Goal: Complete application form: Complete application form

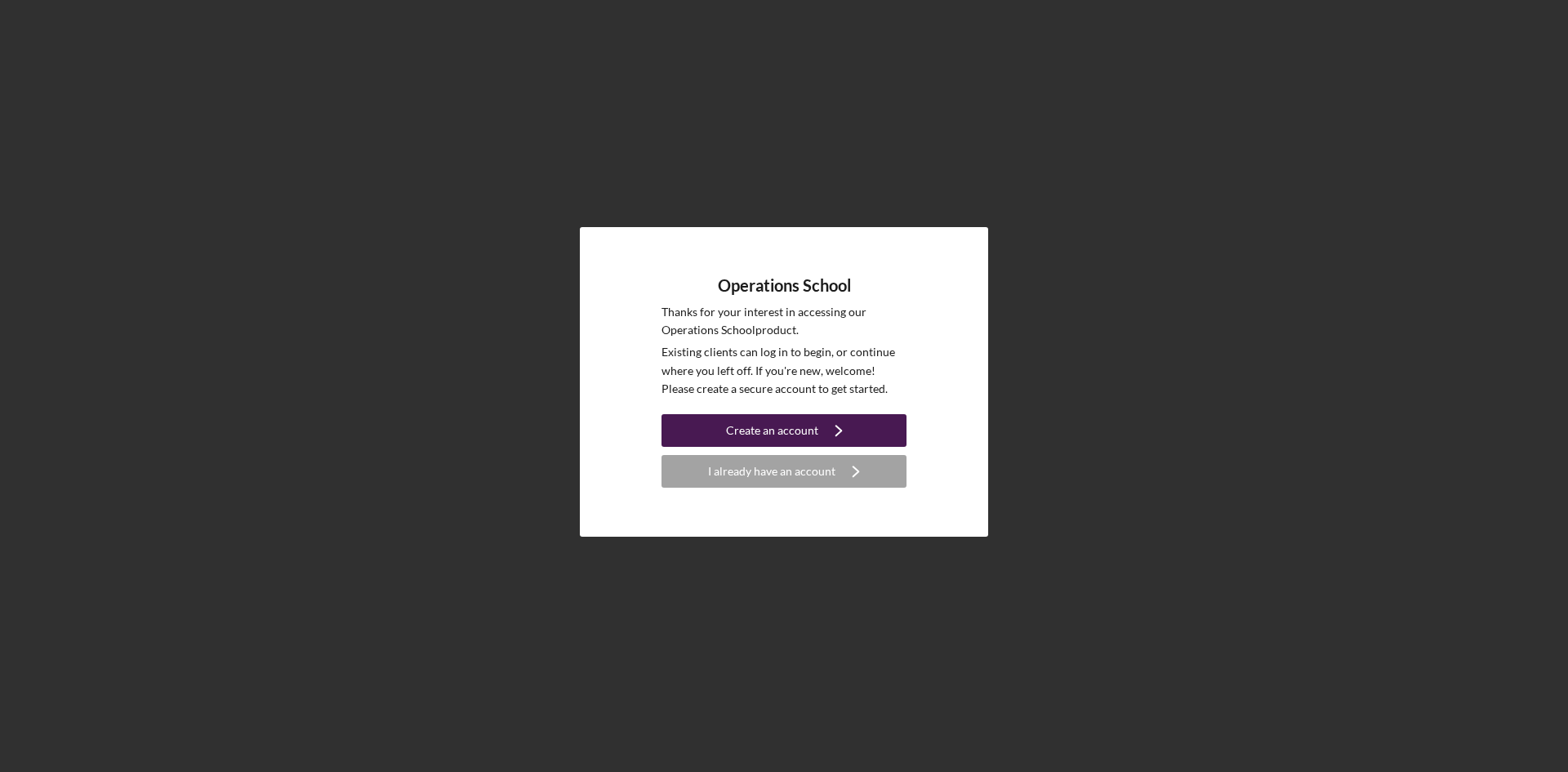
click at [761, 430] on div "Create an account" at bounding box center [772, 430] width 92 height 33
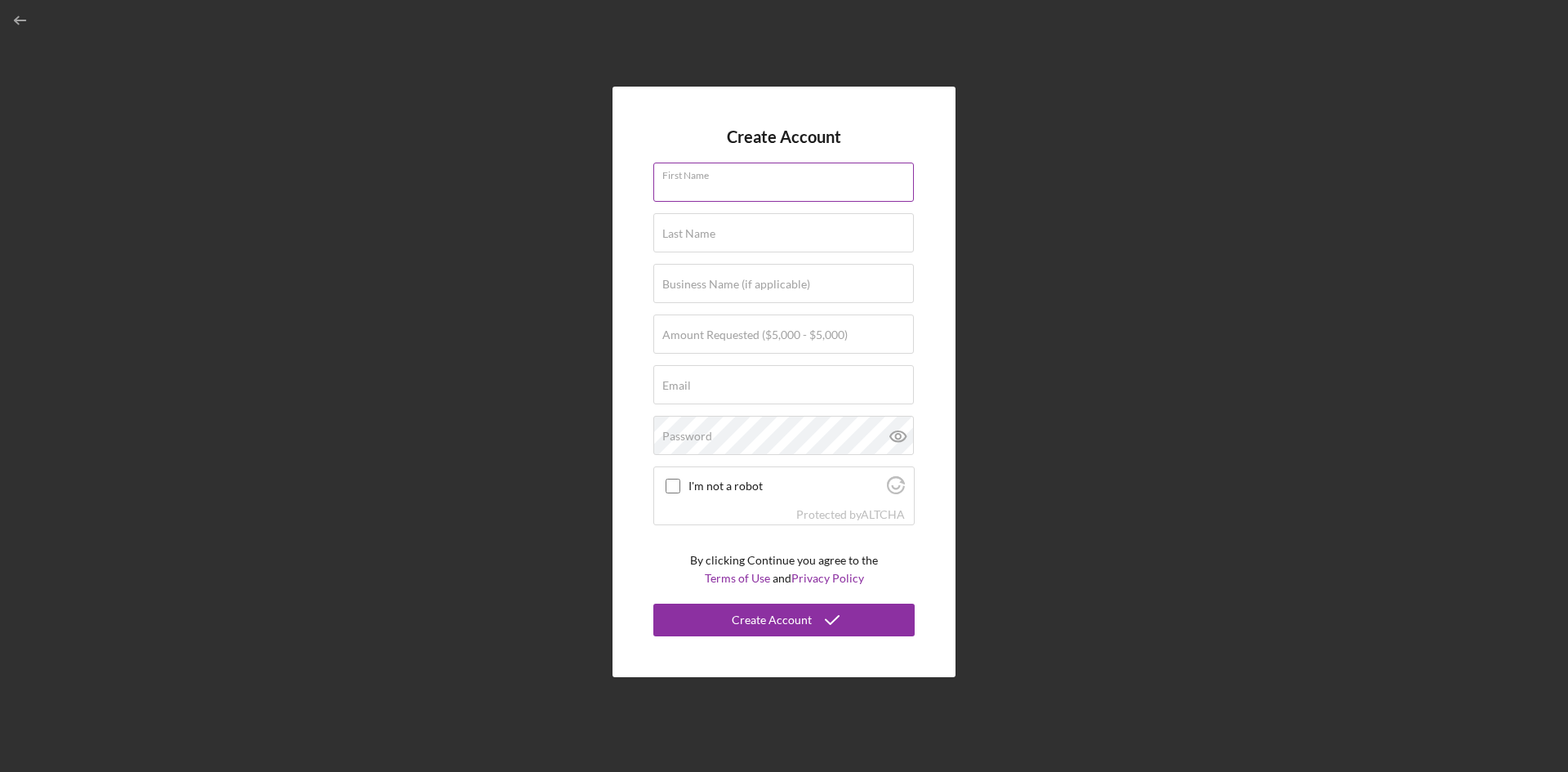
click at [739, 174] on div "First Name" at bounding box center [784, 183] width 262 height 41
type input "[PERSON_NAME]"
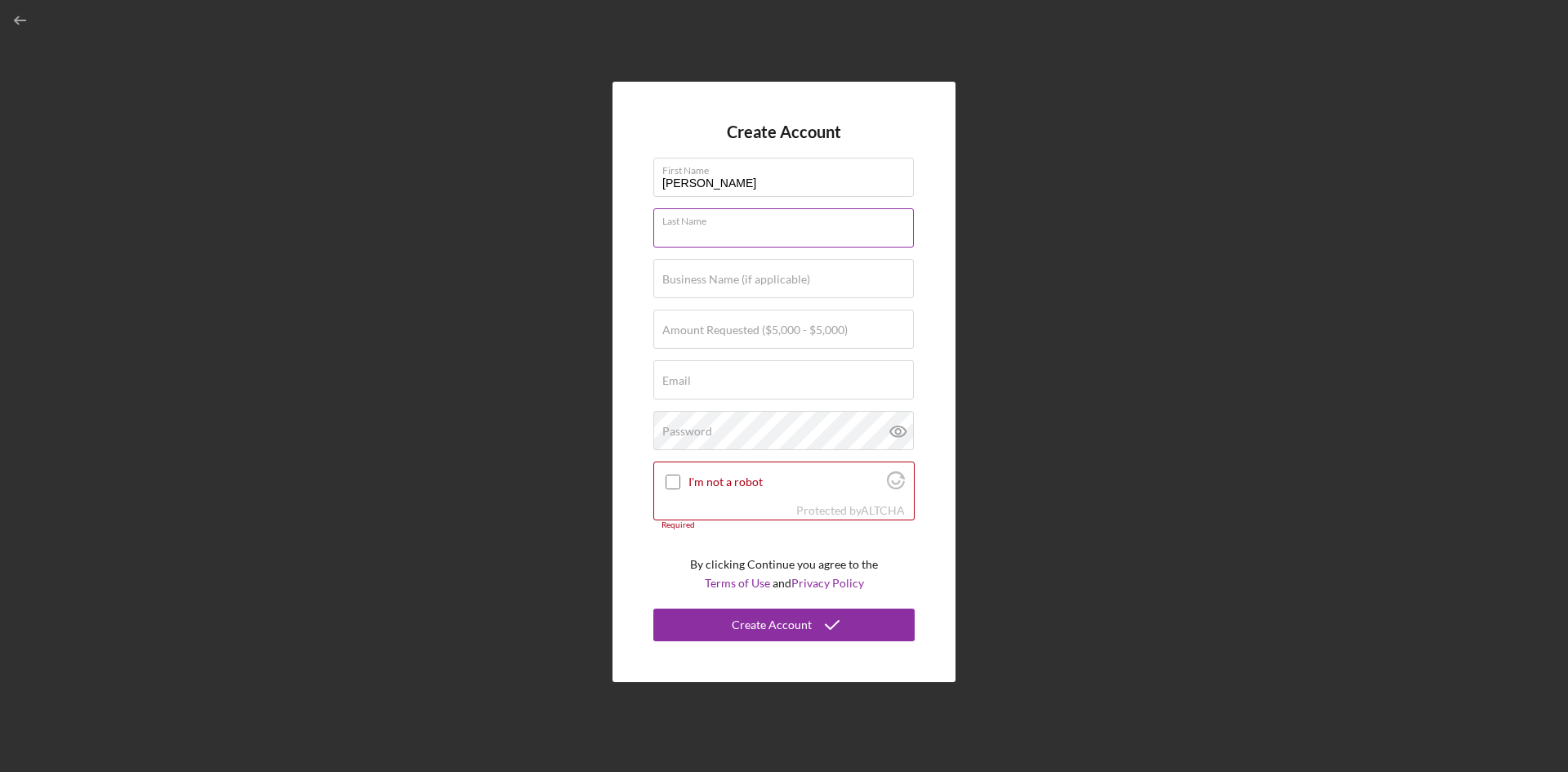
click at [734, 226] on div "Last Name Required" at bounding box center [784, 228] width 262 height 41
type input "[PERSON_NAME]"
click at [761, 283] on label "Business Name (if applicable)" at bounding box center [736, 279] width 148 height 13
click at [761, 283] on input "Business Name (if applicable)" at bounding box center [783, 278] width 261 height 39
click at [748, 334] on label "Amount Requested ($5,000 - $5,000)" at bounding box center [755, 330] width 185 height 13
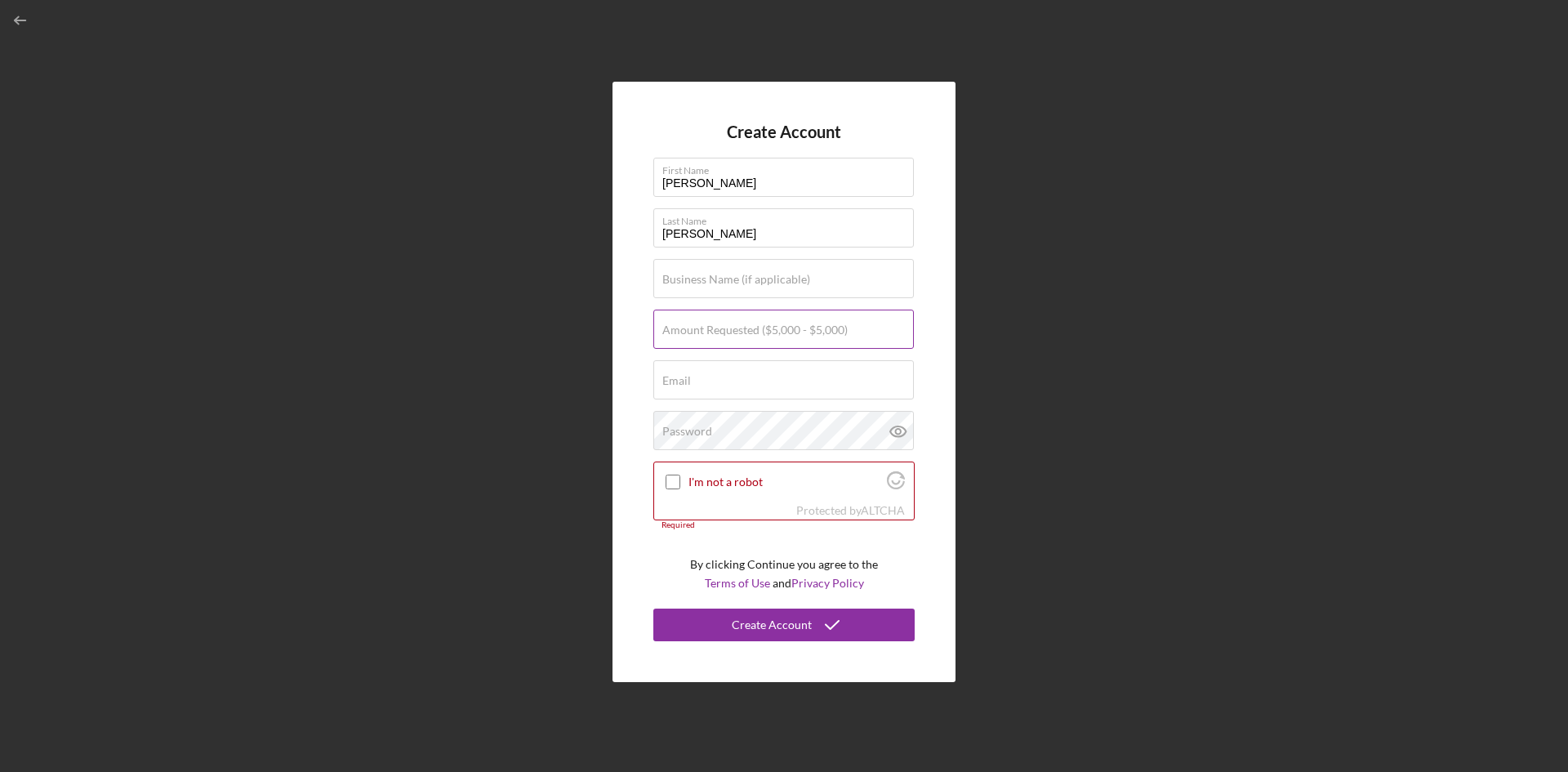
click at [748, 334] on input "Amount Requested ($5,000 - $5,000)" at bounding box center [783, 329] width 261 height 39
type input "$5,000"
click at [749, 288] on input "Business Name (if applicable)" at bounding box center [783, 278] width 261 height 39
type input "Moments Qaptured"
click at [759, 386] on input "Email" at bounding box center [783, 380] width 261 height 39
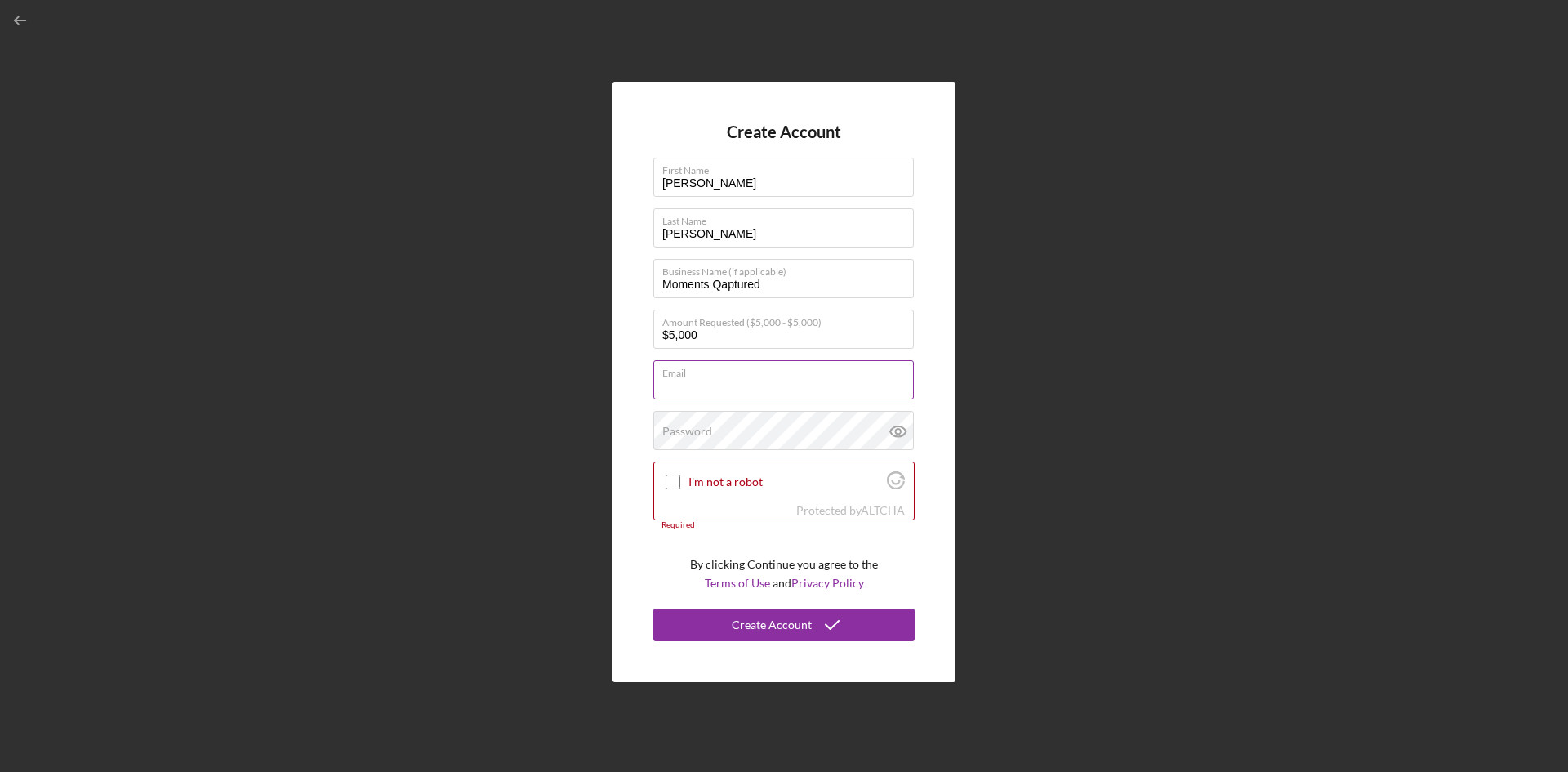
type input "[PERSON_NAME][EMAIL_ADDRESS][PERSON_NAME][DOMAIN_NAME]"
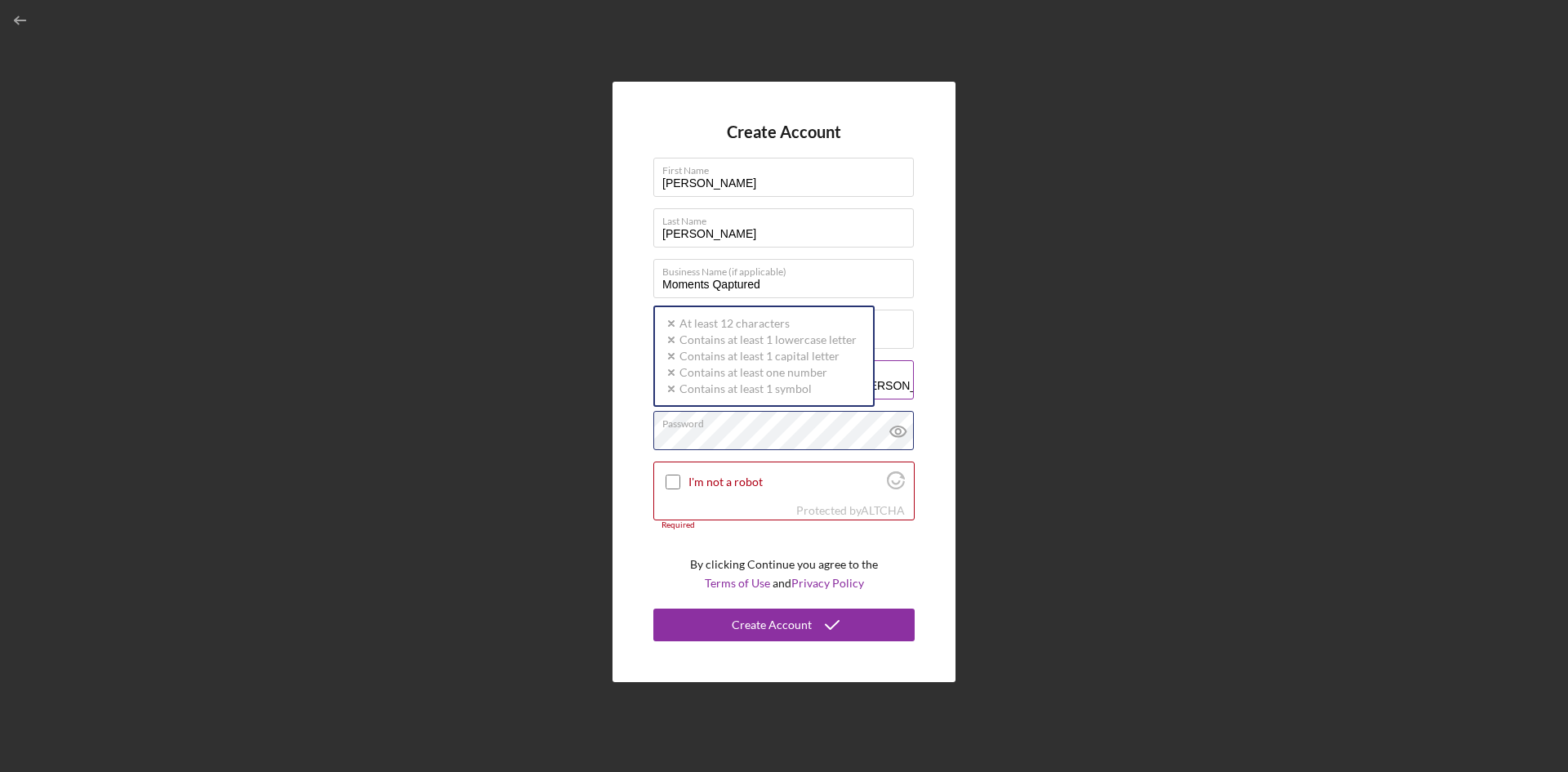
click at [747, 429] on div "Password Icon/icon-validation-no At least 12 characters Icon/icon-validation-no…" at bounding box center [784, 431] width 262 height 41
click at [17, 7] on icon "button" at bounding box center [21, 21] width 37 height 37
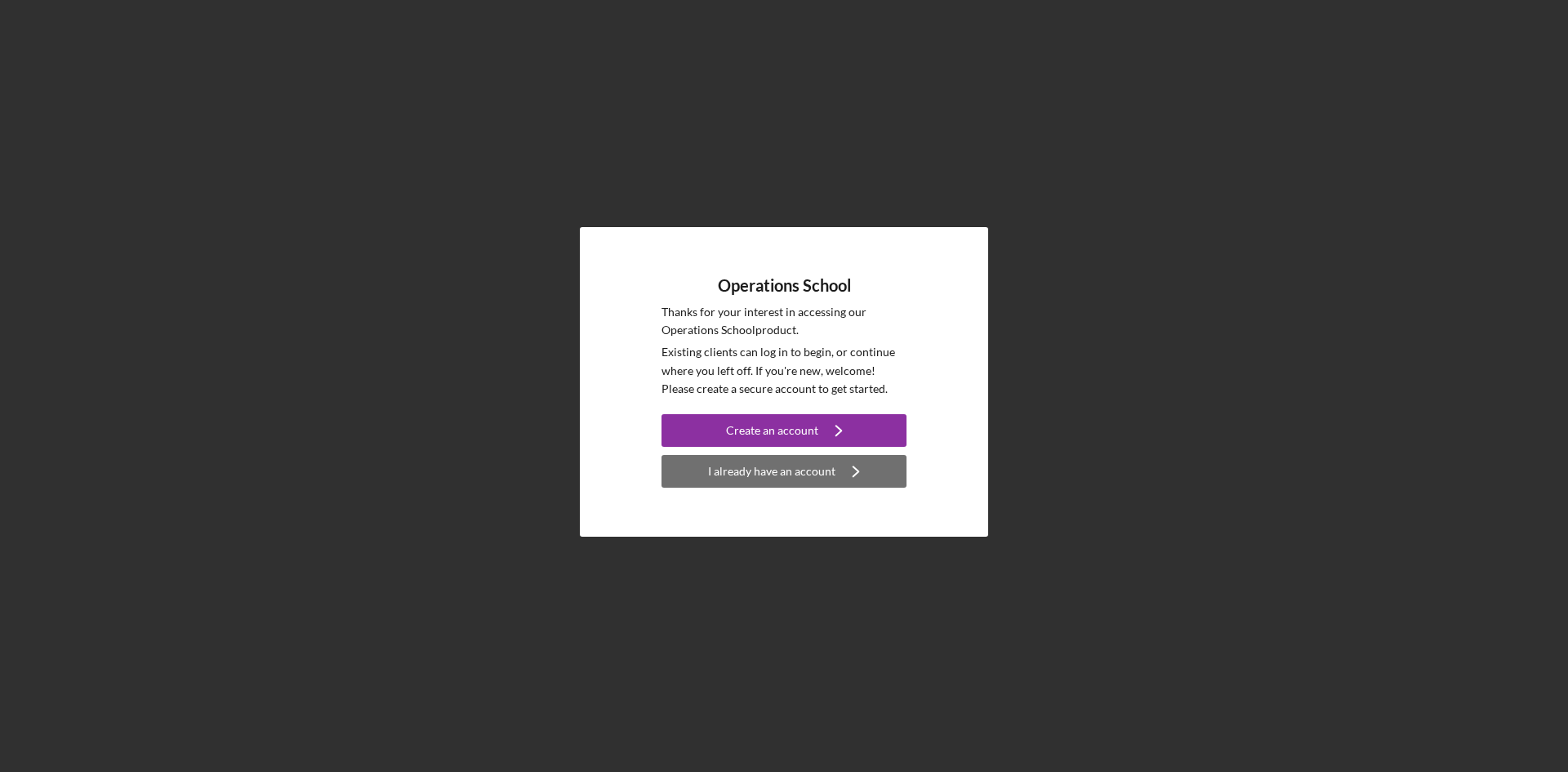
click at [814, 468] on div "I already have an account" at bounding box center [772, 471] width 127 height 33
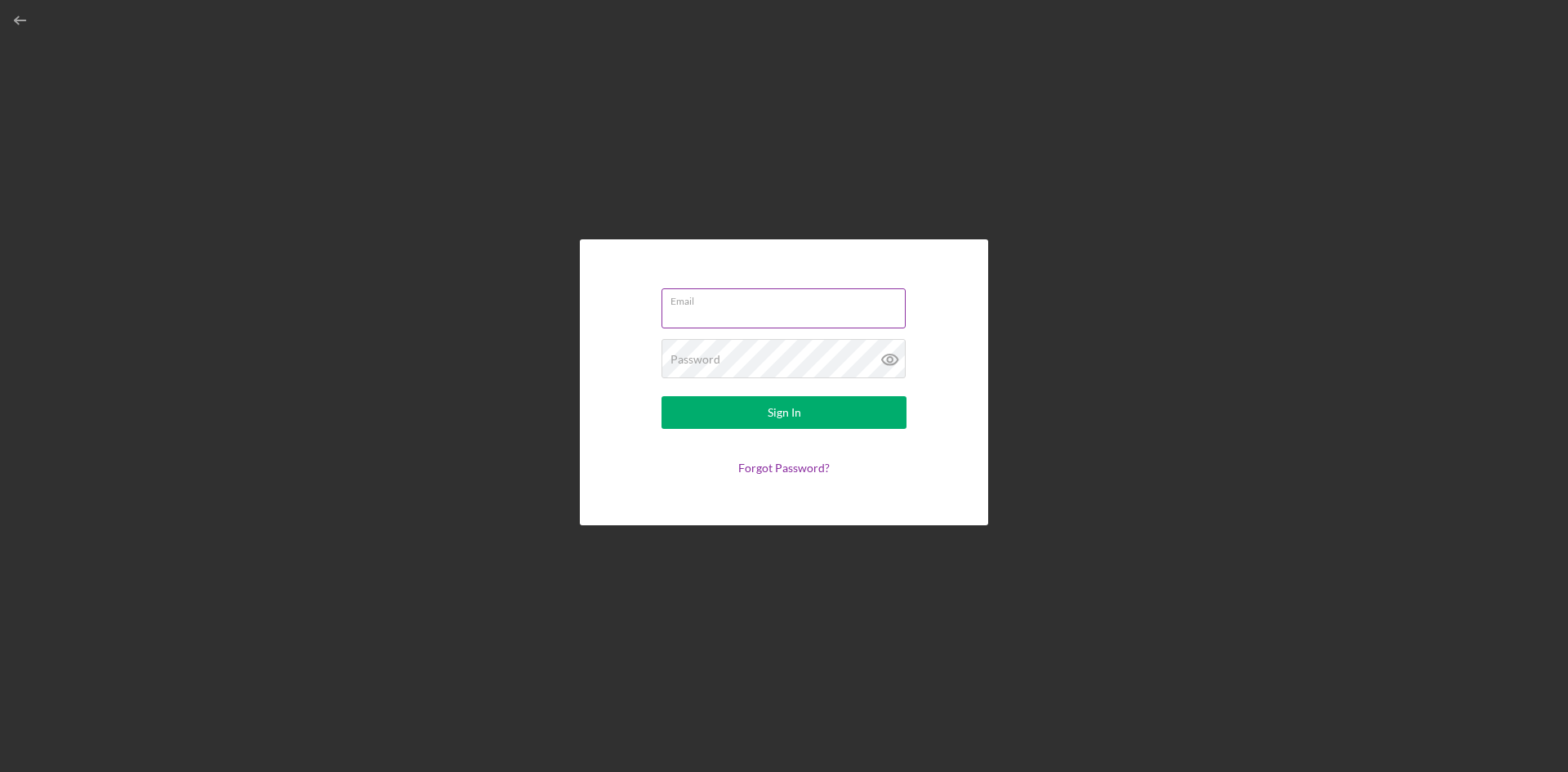
type input "[PERSON_NAME][EMAIL_ADDRESS][PERSON_NAME][DOMAIN_NAME]"
click at [770, 312] on input "[PERSON_NAME][EMAIL_ADDRESS][PERSON_NAME][DOMAIN_NAME]" at bounding box center [783, 308] width 244 height 39
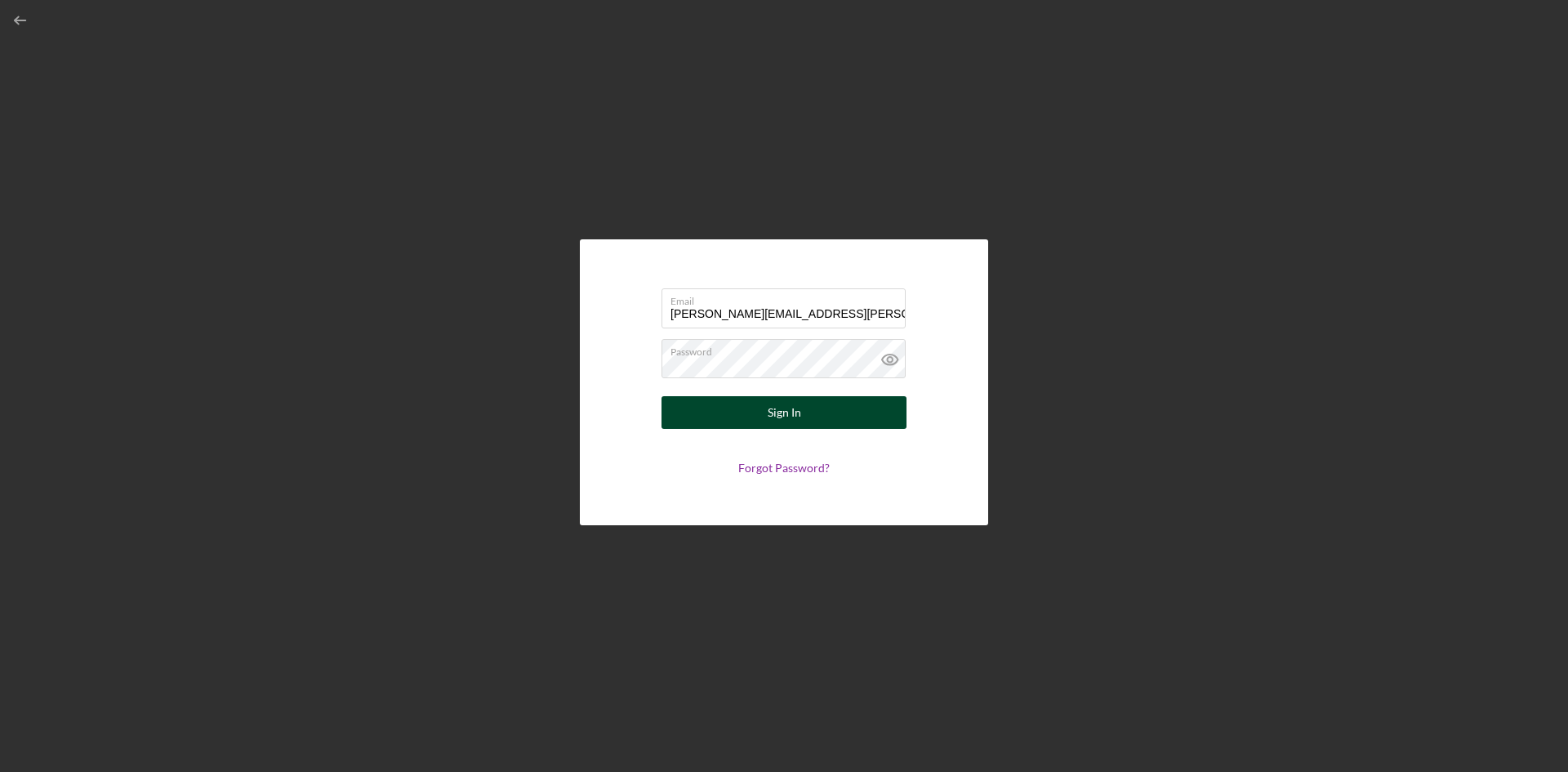
click at [682, 411] on button "Sign In" at bounding box center [784, 412] width 245 height 33
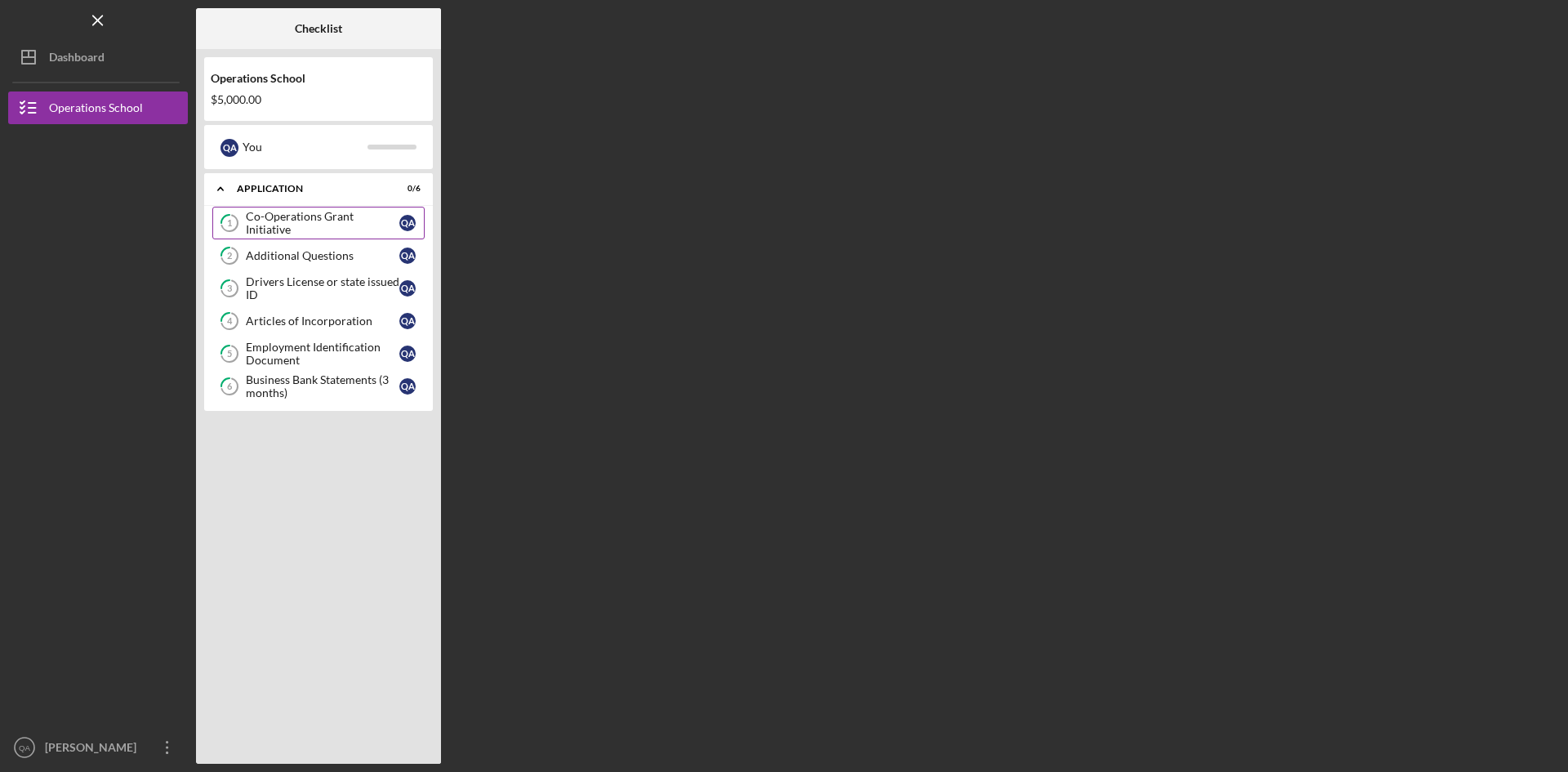
click at [320, 229] on div "Co-Operations Grant Initiative" at bounding box center [322, 222] width 153 height 26
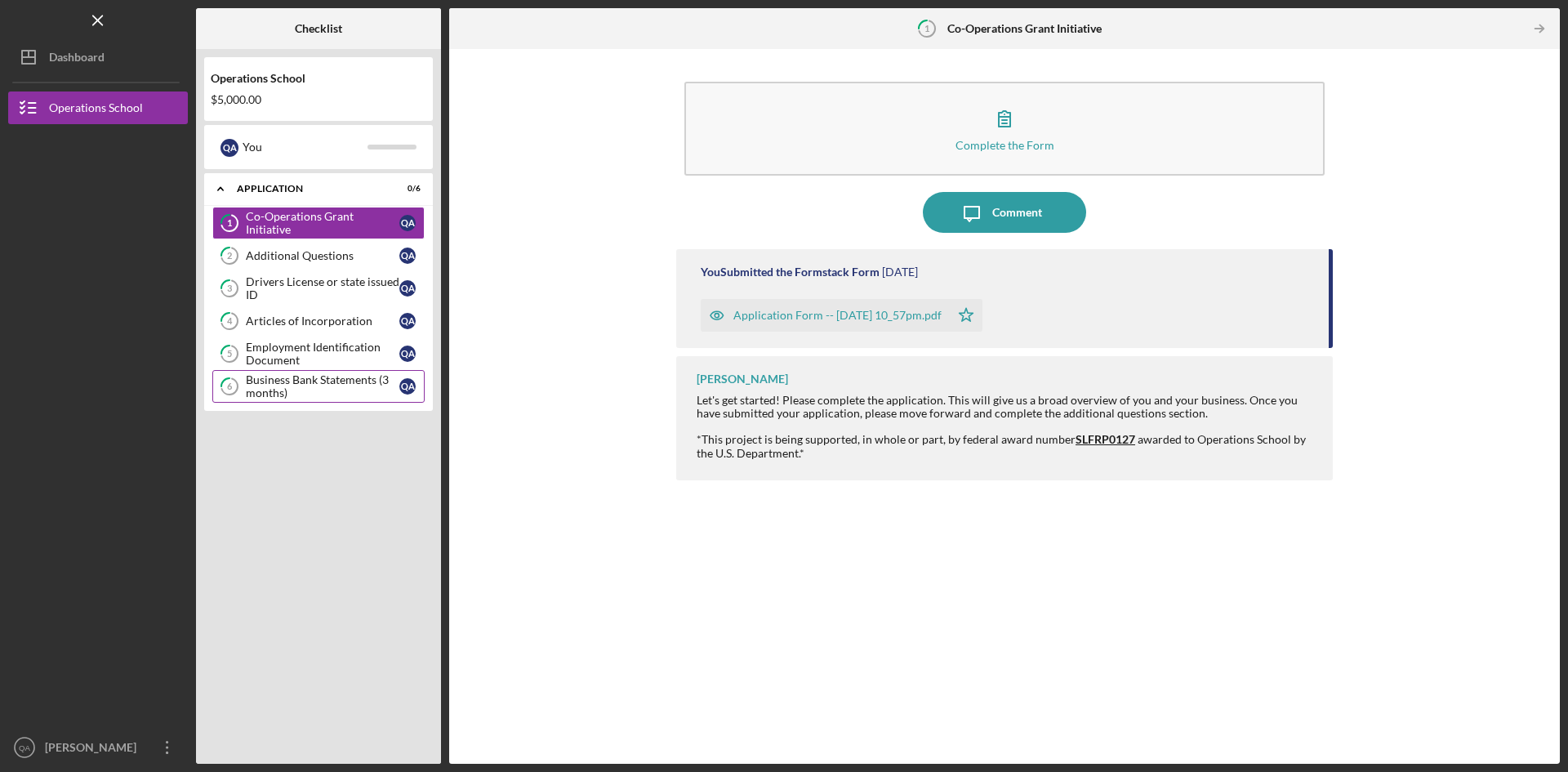
click at [320, 390] on div "Business Bank Statements (3 months)" at bounding box center [322, 386] width 153 height 26
